Goal: Task Accomplishment & Management: Use online tool/utility

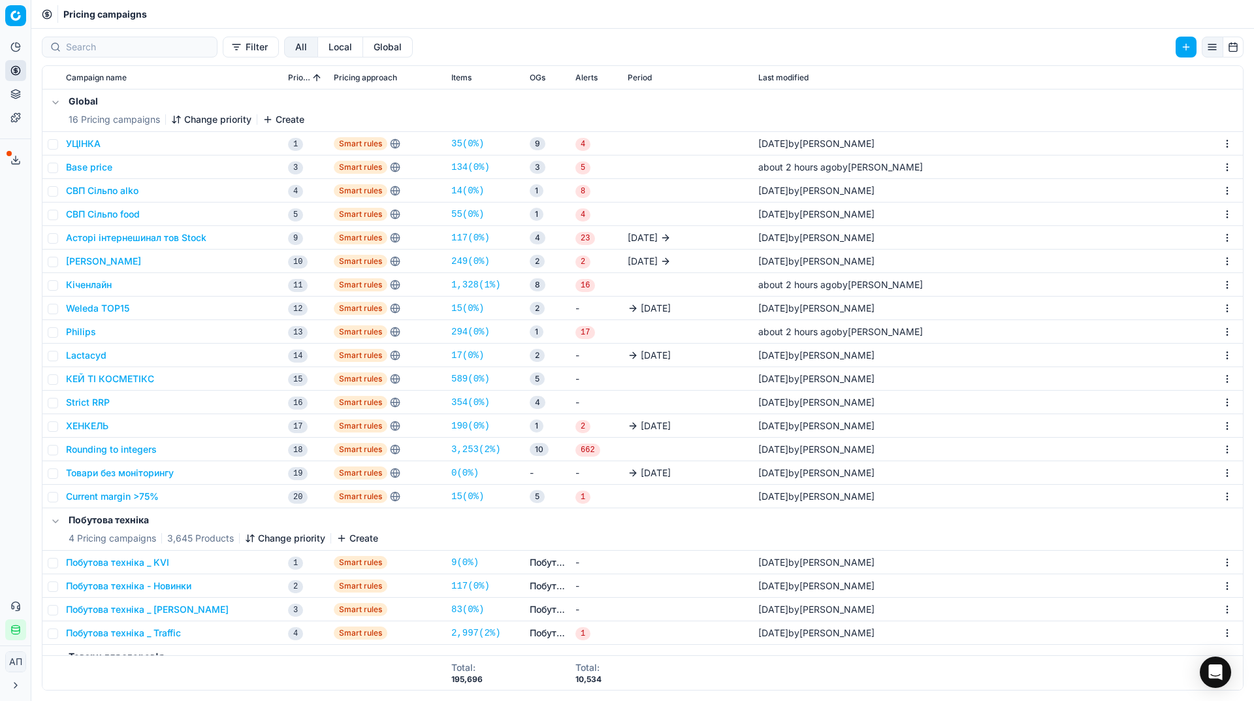
click at [82, 332] on button "Philips" at bounding box center [81, 331] width 30 height 13
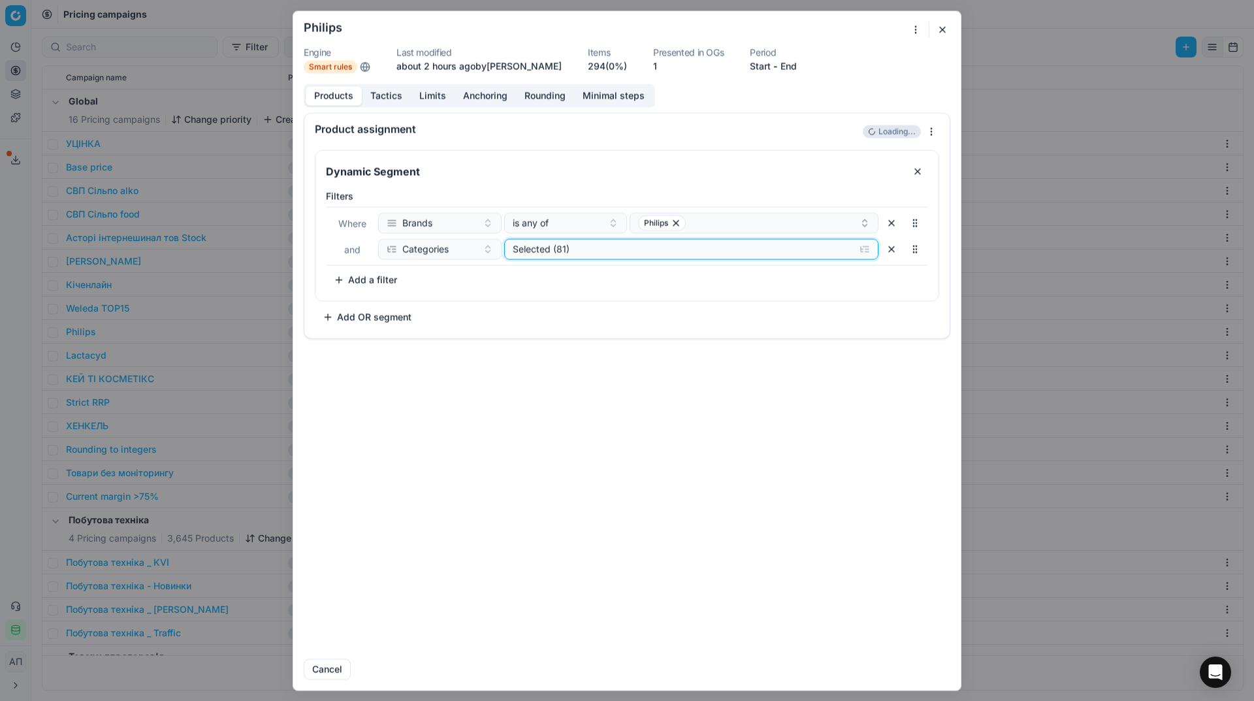
click at [585, 248] on div "Selected (81)" at bounding box center [681, 248] width 337 height 13
click at [517, 295] on icon "button" at bounding box center [515, 299] width 10 height 10
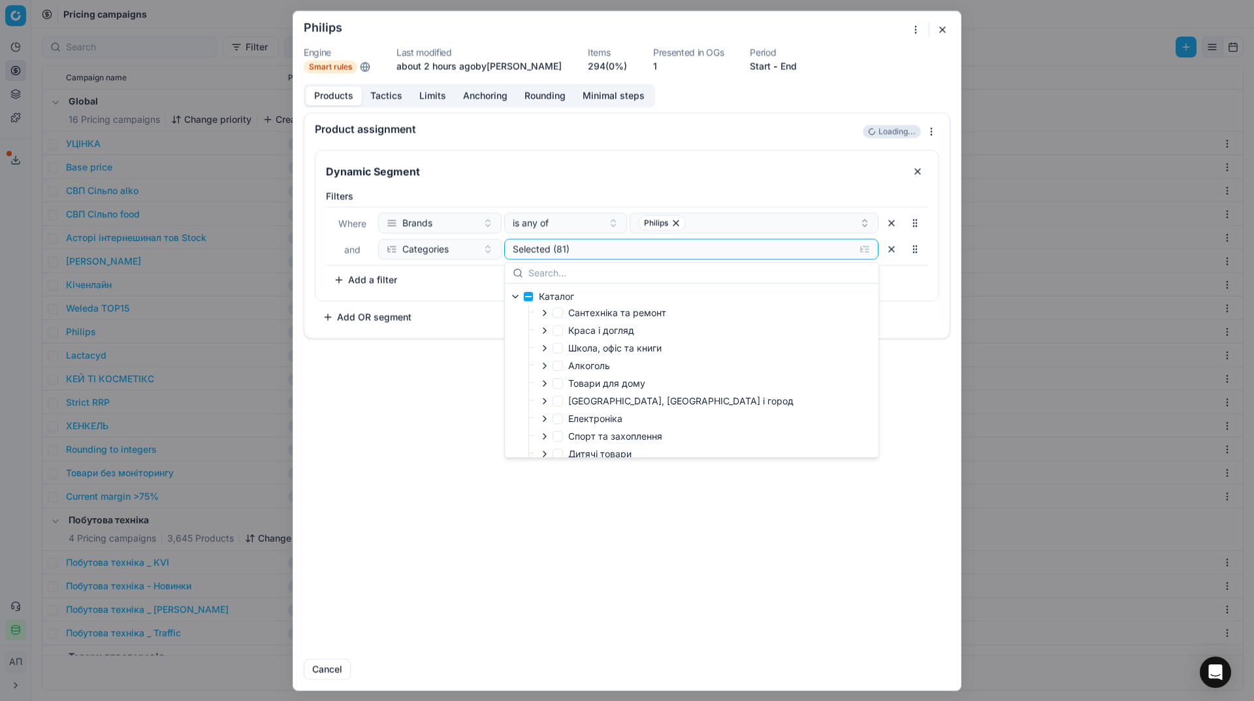
scroll to position [131, 0]
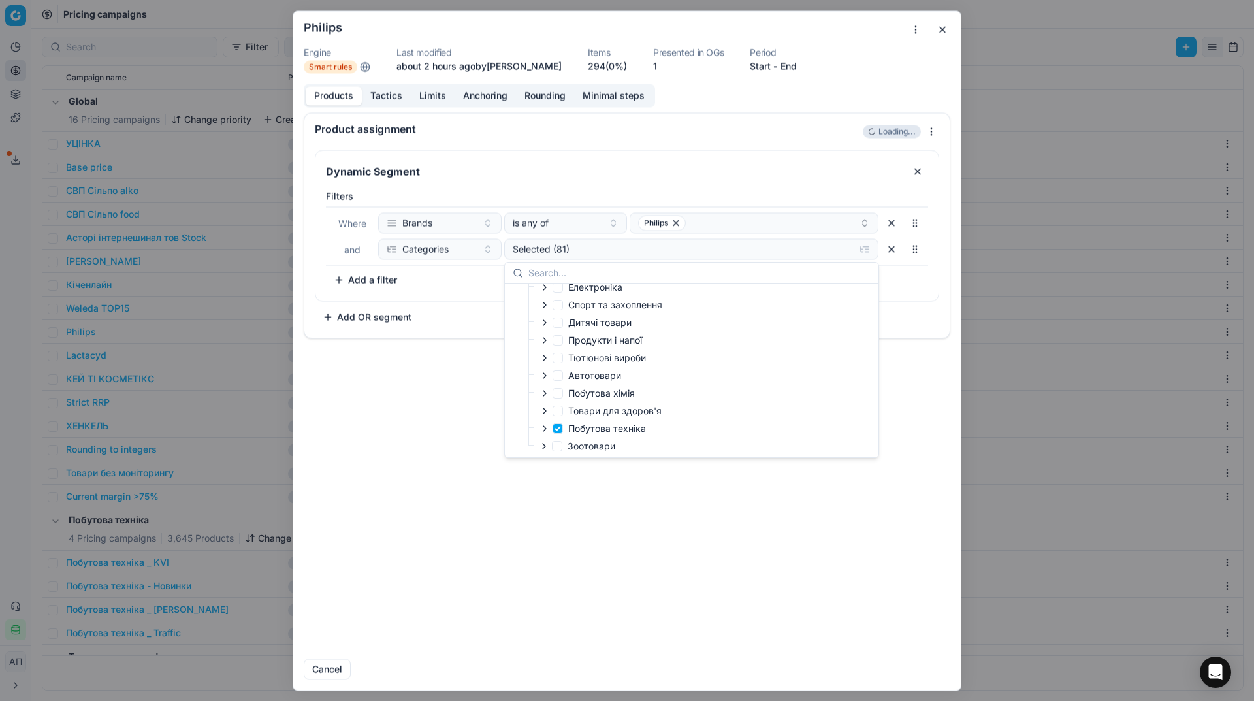
click at [487, 518] on div "Product assignment Loading... Dynamic Segment Filters Where Brands is any of Ph…" at bounding box center [626, 380] width 667 height 536
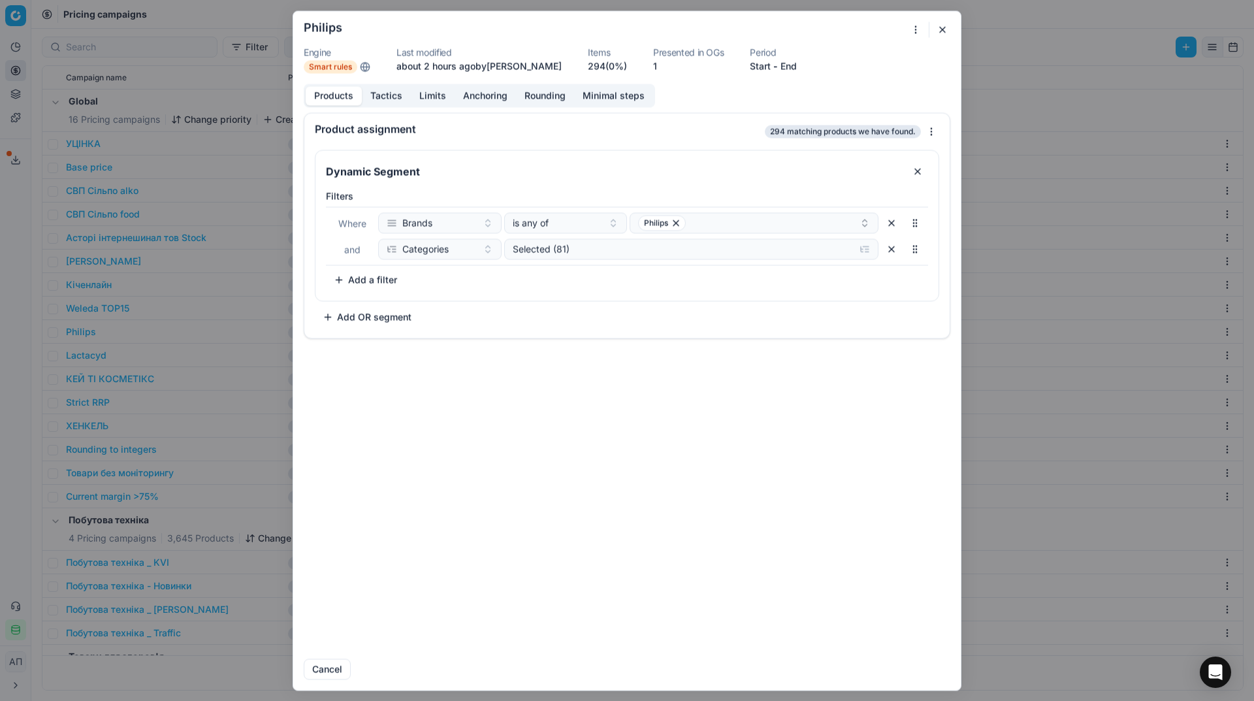
click at [940, 24] on button "button" at bounding box center [943, 30] width 16 height 16
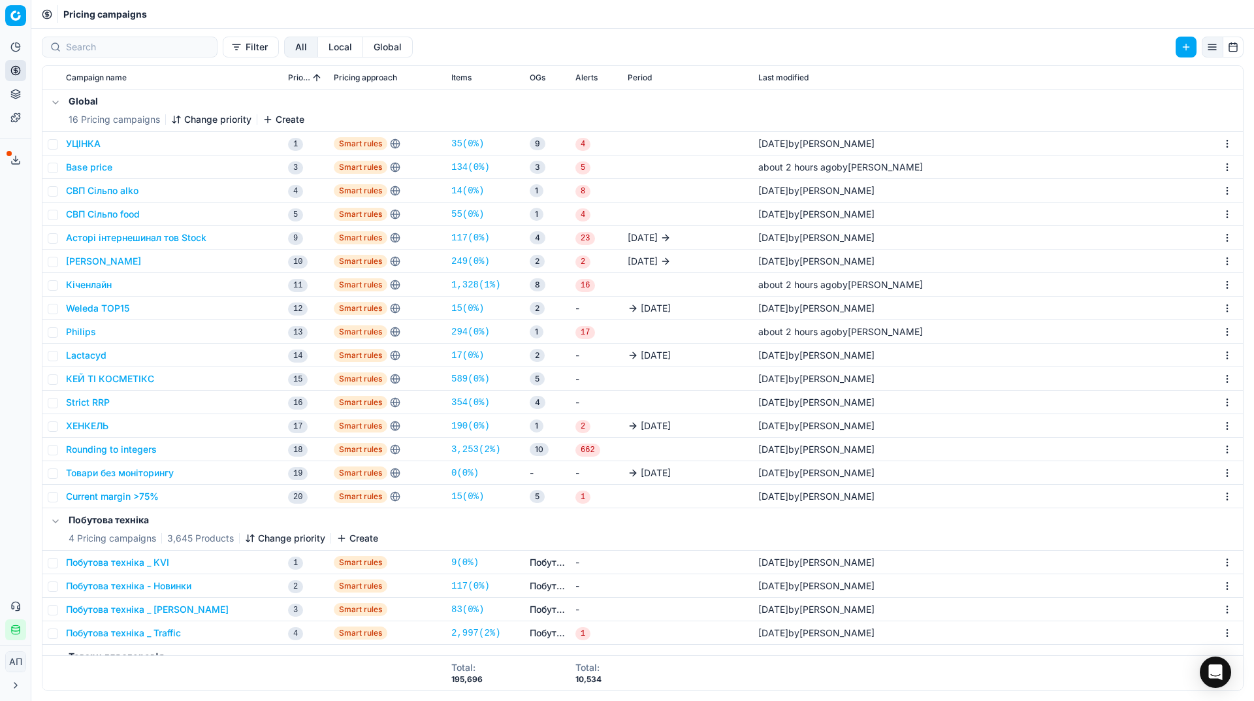
click at [88, 283] on button "Кіченлайн" at bounding box center [89, 284] width 46 height 13
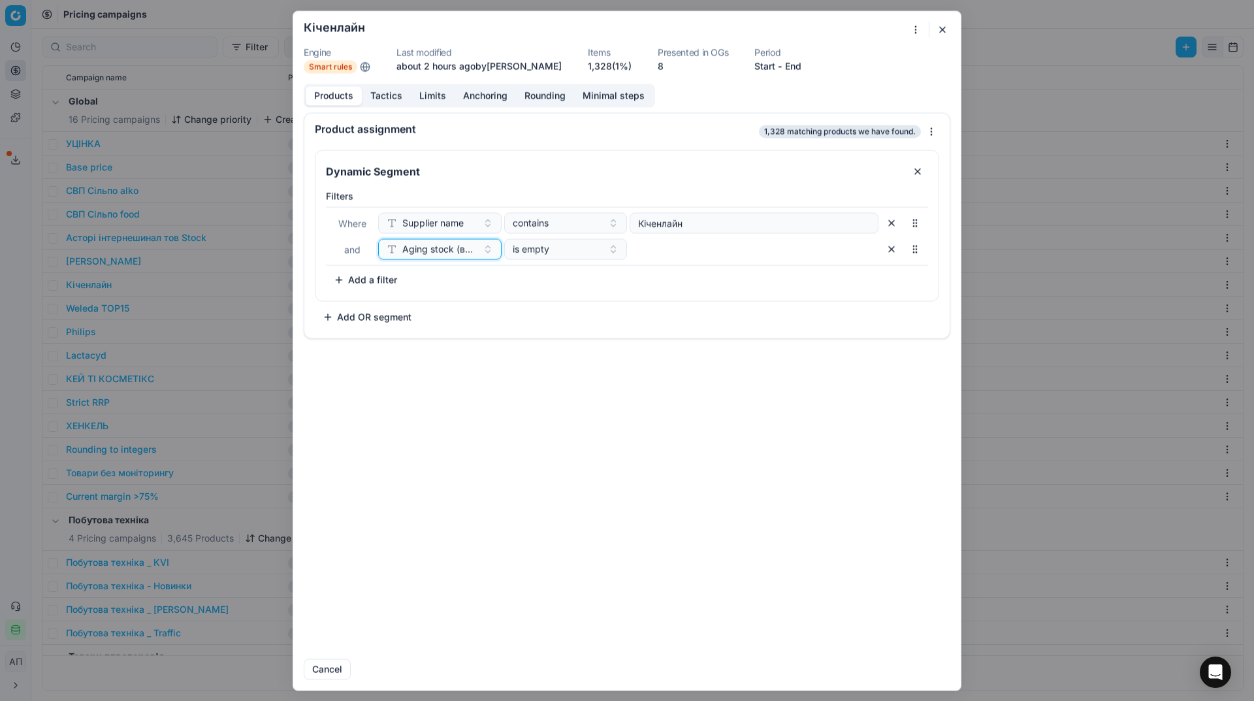
click at [459, 257] on button "Aging stock (викл. дні без продажів)" at bounding box center [439, 248] width 123 height 21
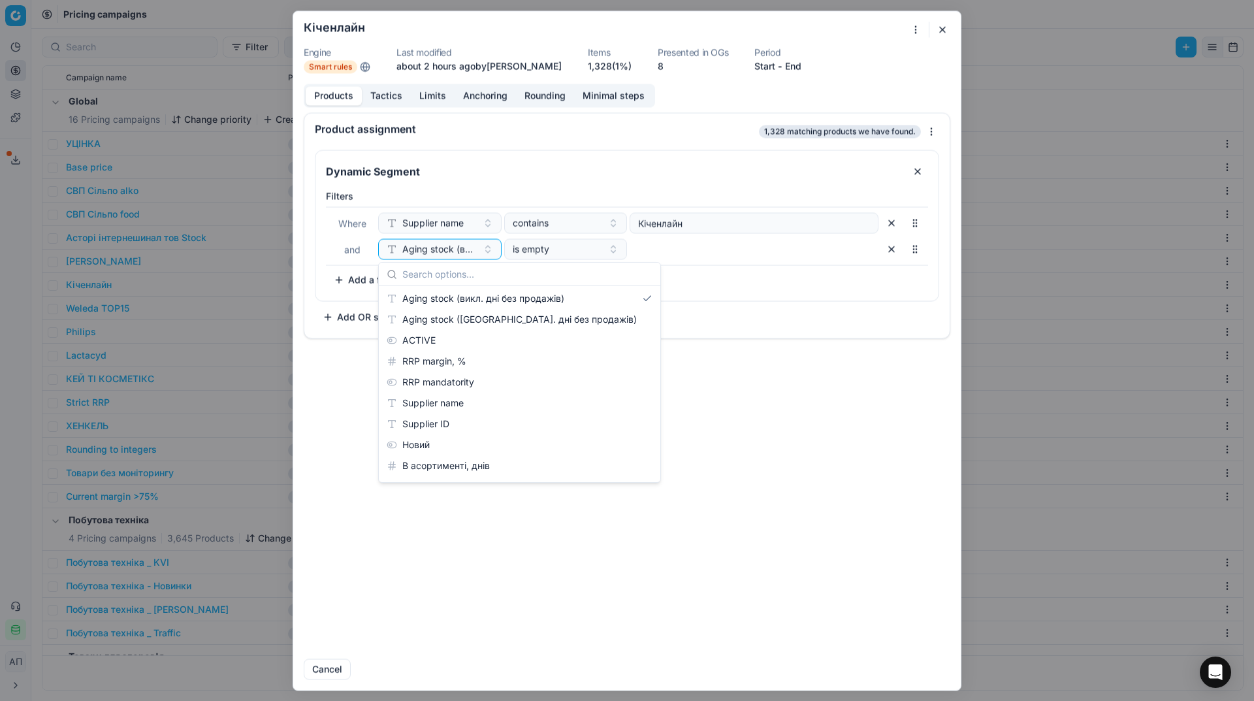
scroll to position [1024, 0]
click at [745, 394] on div "Product assignment 1,328 matching products we have found. Dynamic Segment Filte…" at bounding box center [626, 380] width 667 height 536
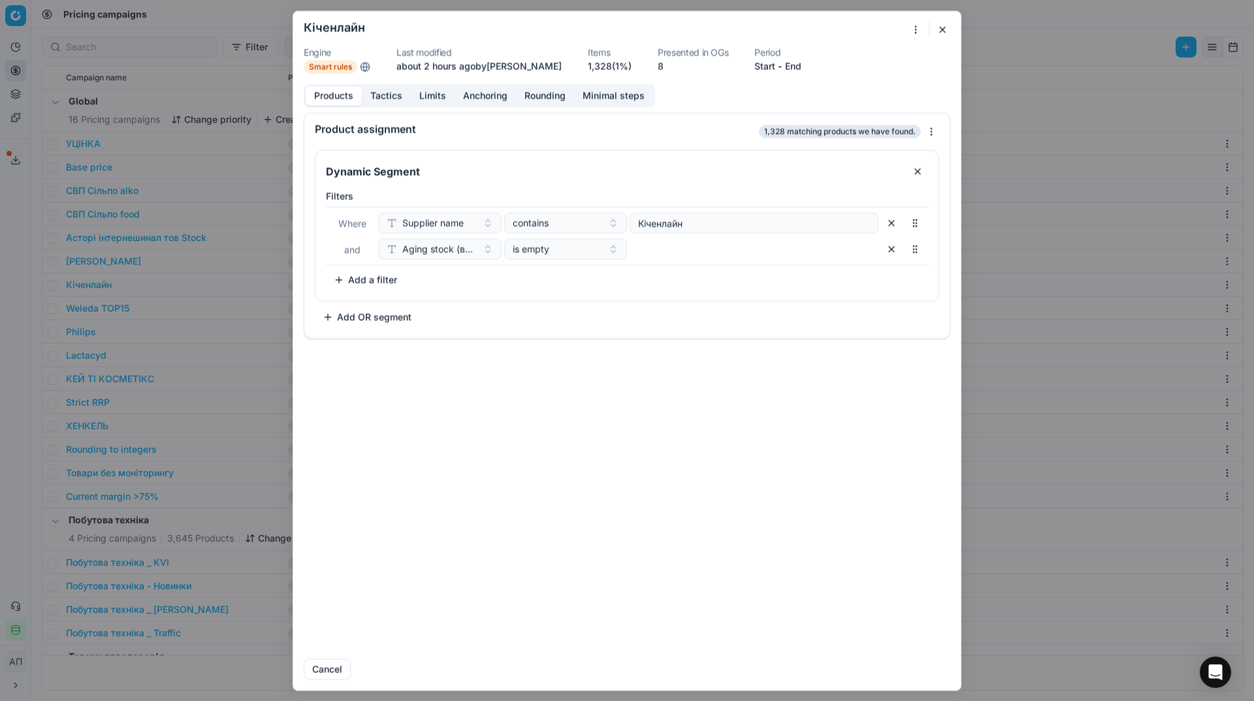
click at [944, 31] on button "button" at bounding box center [943, 30] width 16 height 16
